Goal: Navigation & Orientation: Go to known website

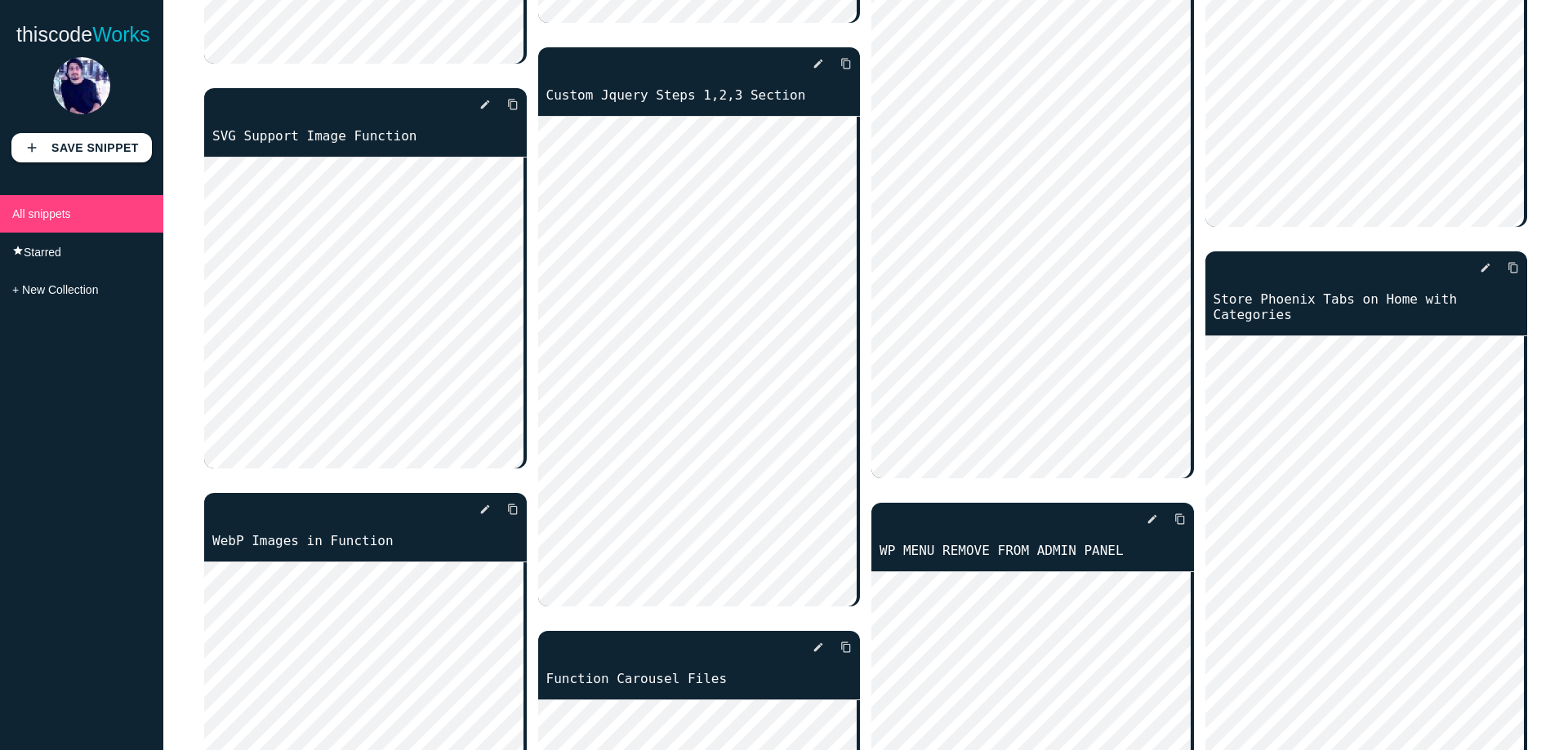
scroll to position [1878, 0]
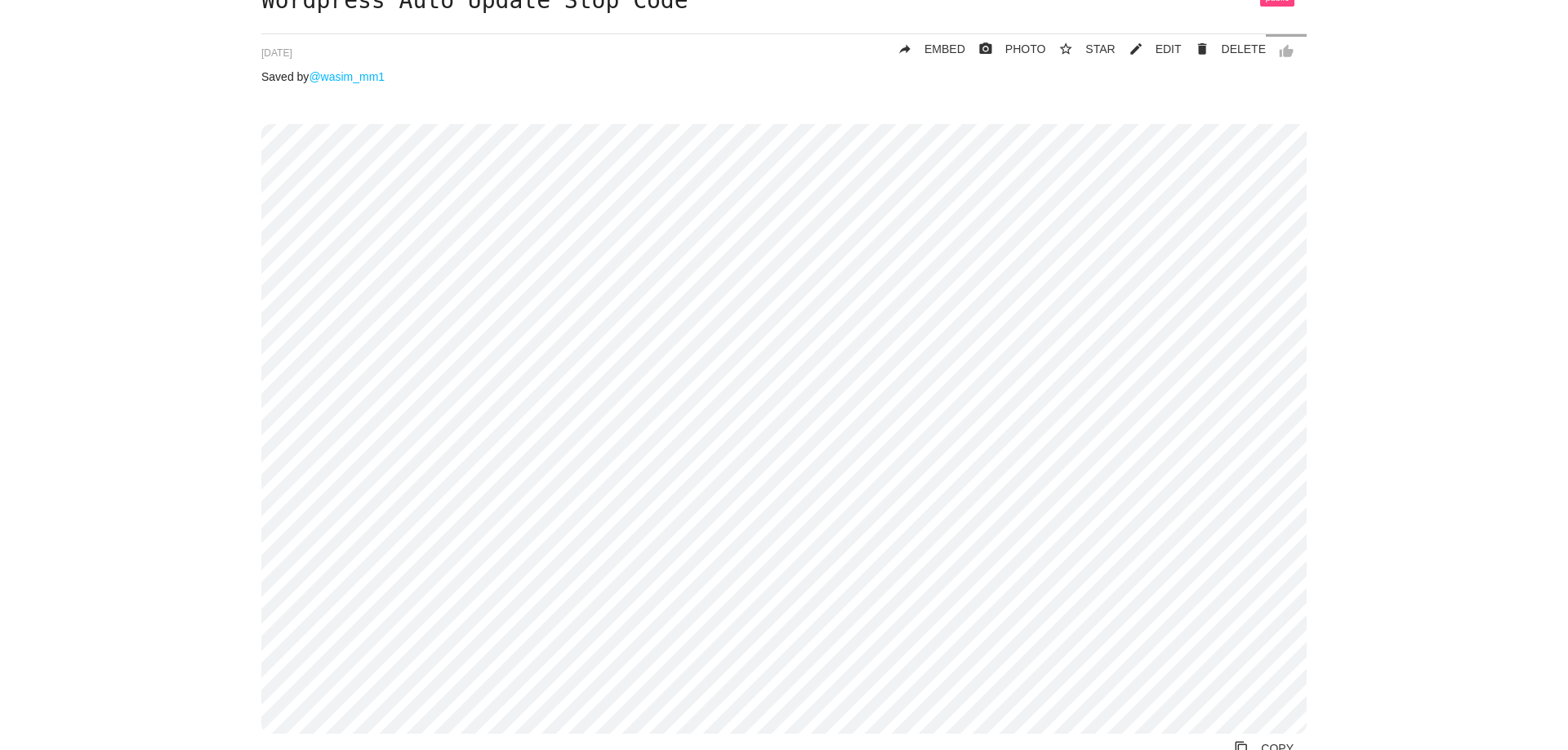
scroll to position [163, 0]
